Goal: Task Accomplishment & Management: Manage account settings

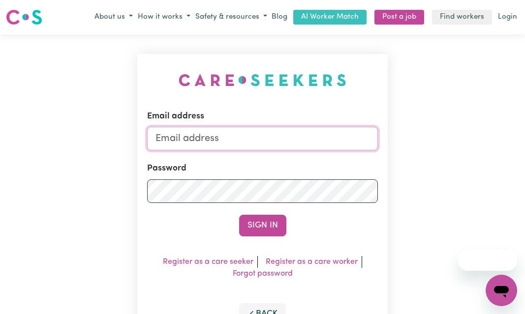
click at [282, 135] on input "Email address" at bounding box center [262, 139] width 231 height 24
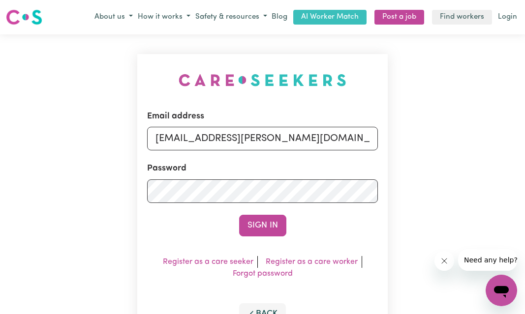
drag, startPoint x: 206, startPoint y: 141, endPoint x: 362, endPoint y: 162, distance: 157.4
click at [373, 154] on form "Email address [EMAIL_ADDRESS][PERSON_NAME][DOMAIN_NAME] Password Sign In" at bounding box center [262, 173] width 231 height 126
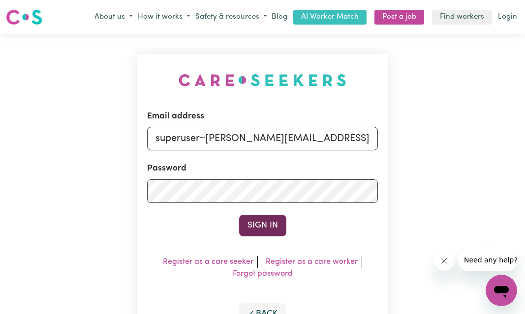
type input "superuser~[PERSON_NAME][EMAIL_ADDRESS][DOMAIN_NAME]"
click at [275, 231] on button "Sign In" at bounding box center [262, 226] width 47 height 22
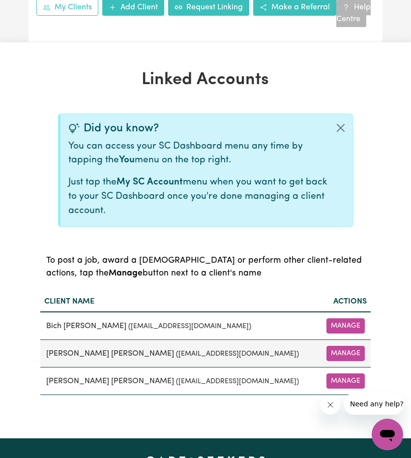
scroll to position [295, 0]
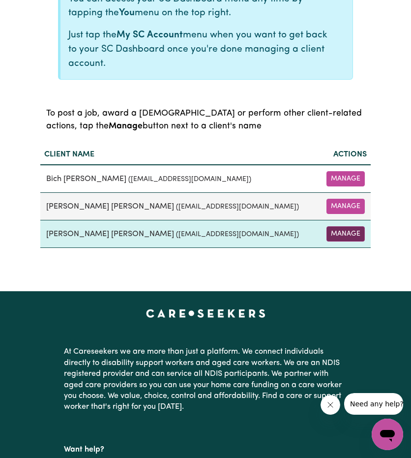
click at [343, 232] on button "Manage" at bounding box center [346, 233] width 38 height 15
